Goal: Navigation & Orientation: Go to known website

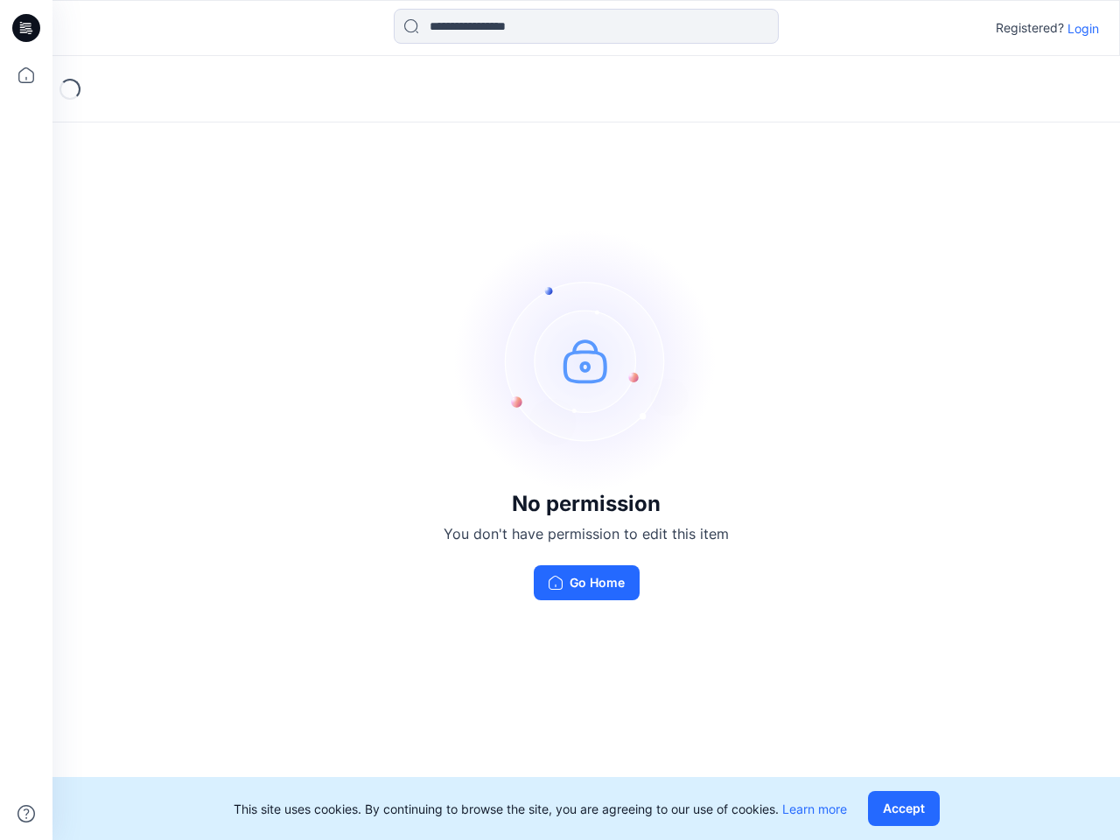
click at [560, 420] on img at bounding box center [586, 360] width 263 height 263
click at [27, 28] on icon at bounding box center [28, 28] width 7 height 1
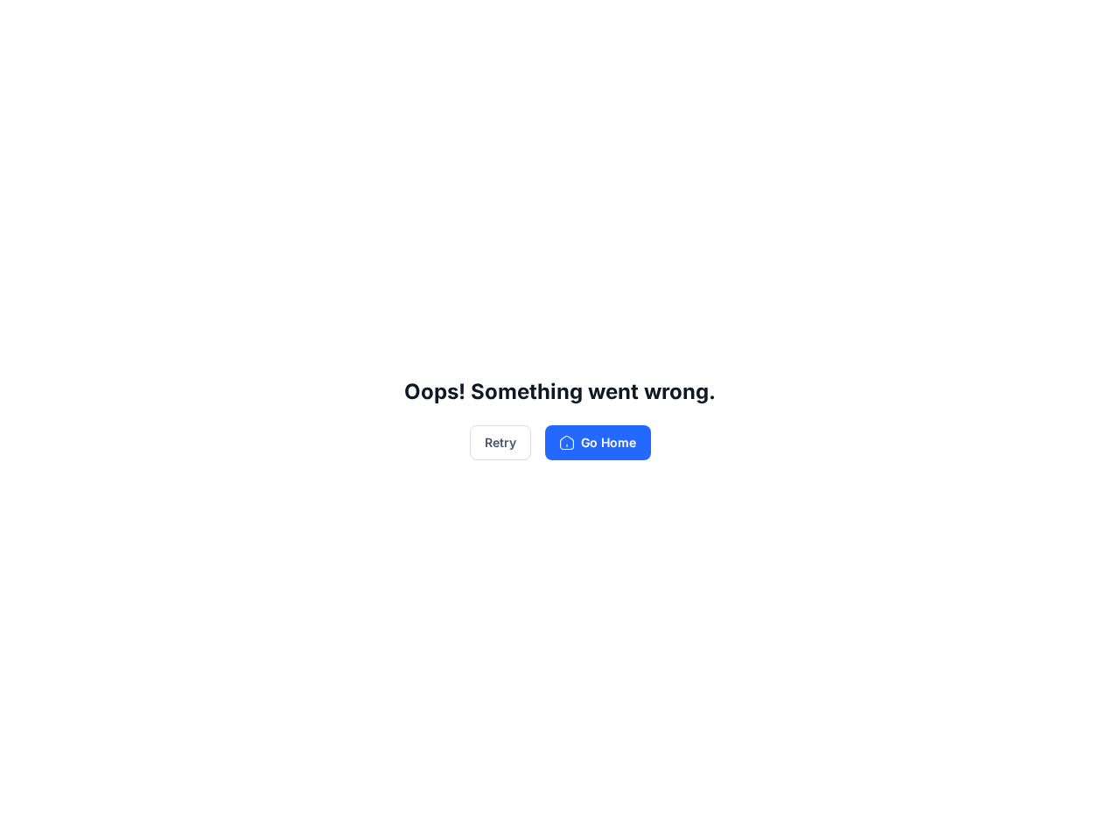
click at [26, 75] on div "Oops! Something went wrong. Retry Go Home" at bounding box center [560, 420] width 1120 height 840
click at [26, 814] on div "Oops! Something went wrong. Retry Go Home" at bounding box center [560, 420] width 1120 height 840
click at [586, 26] on div "Oops! Something went wrong. Retry Go Home" at bounding box center [560, 420] width 1120 height 840
click at [1083, 28] on div "Oops! Something went wrong. Retry Go Home" at bounding box center [560, 420] width 1120 height 840
click at [908, 809] on div "Oops! Something went wrong. Retry Go Home" at bounding box center [560, 420] width 1120 height 840
